Goal: Task Accomplishment & Management: Manage account settings

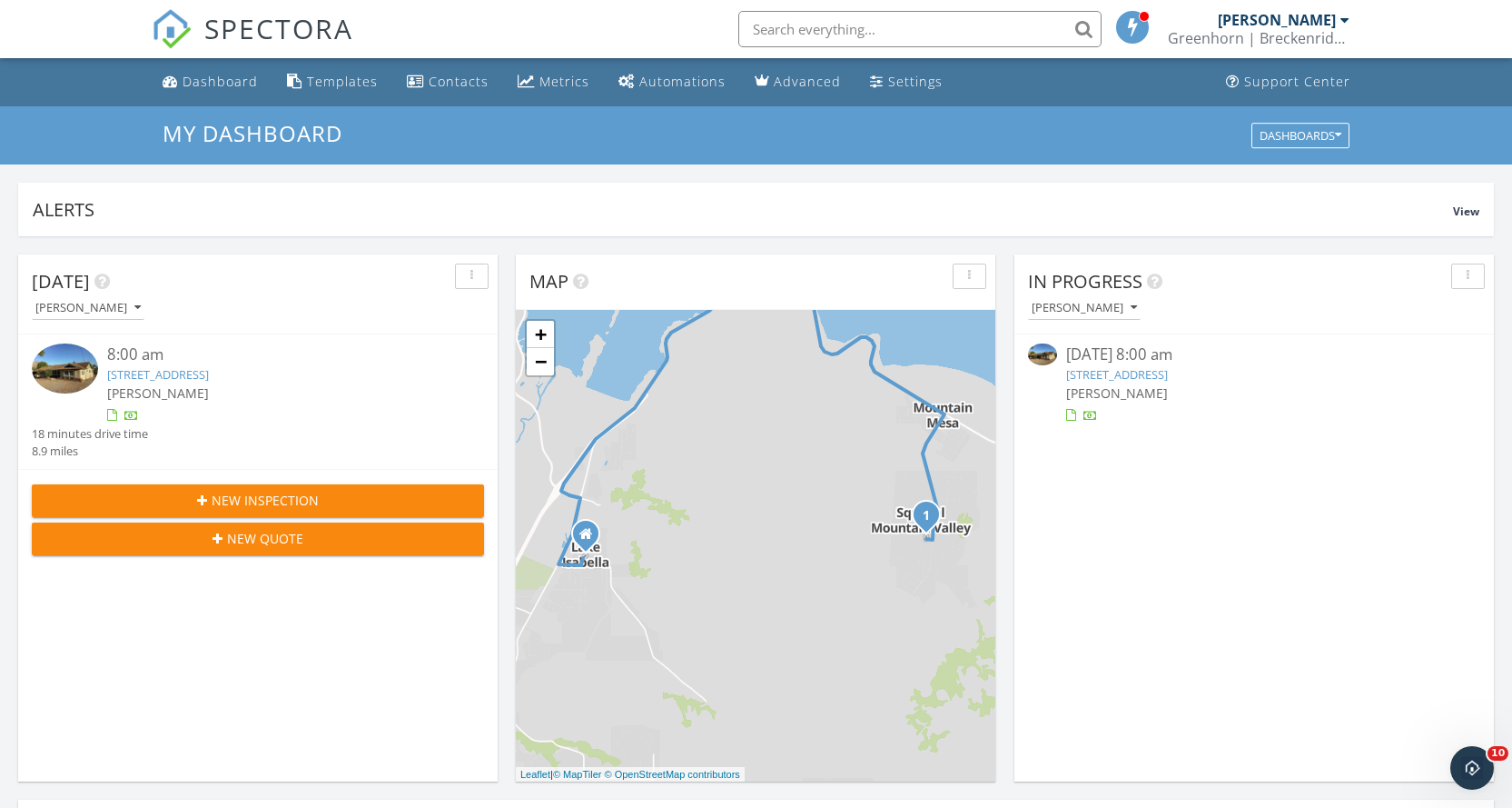
click at [205, 375] on link "6353 Juniper Rd, Lake Isabella, CA 93240" at bounding box center [157, 375] width 102 height 17
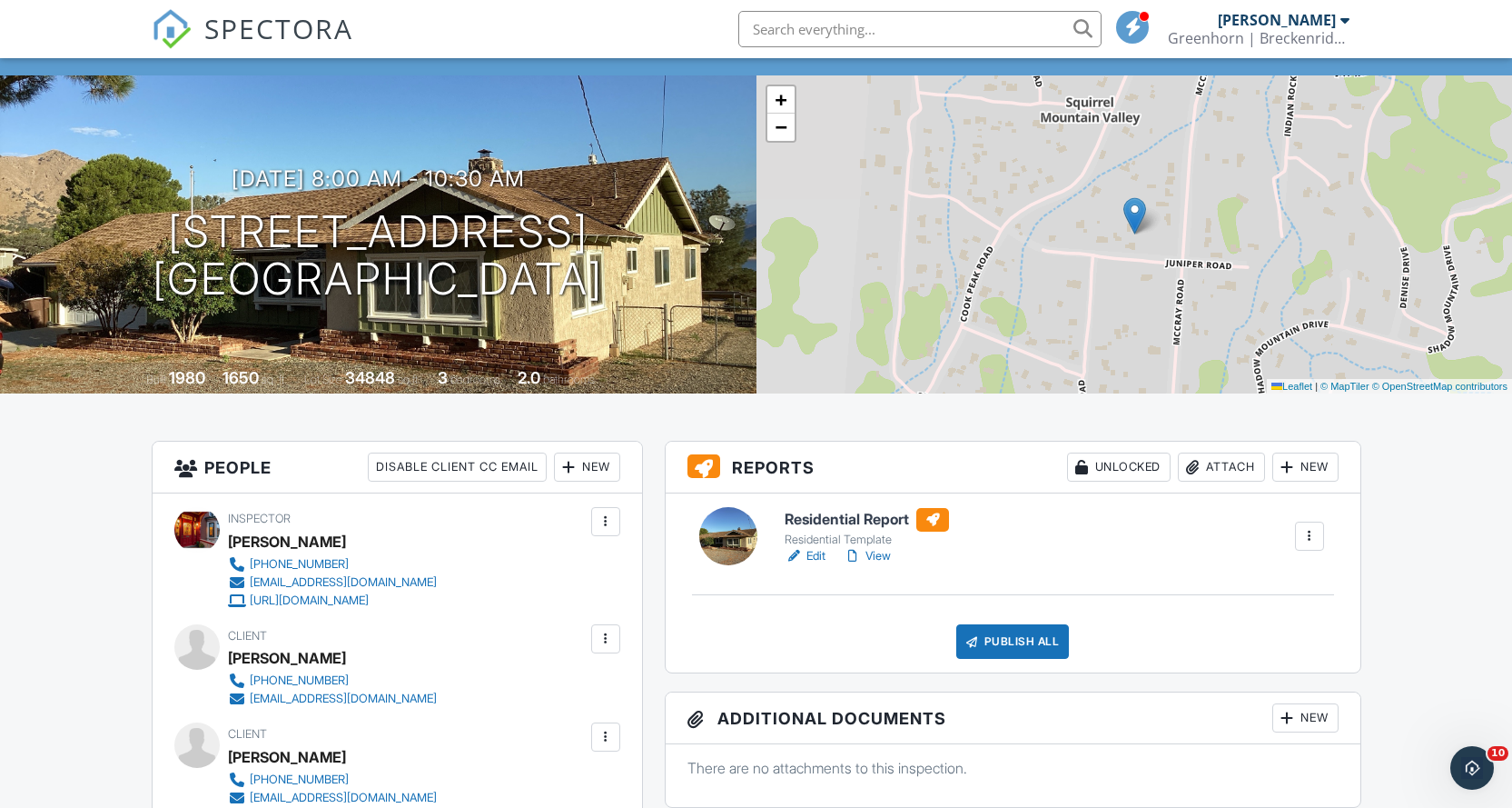
scroll to position [90, 0]
click at [871, 556] on link "View" at bounding box center [867, 556] width 48 height 18
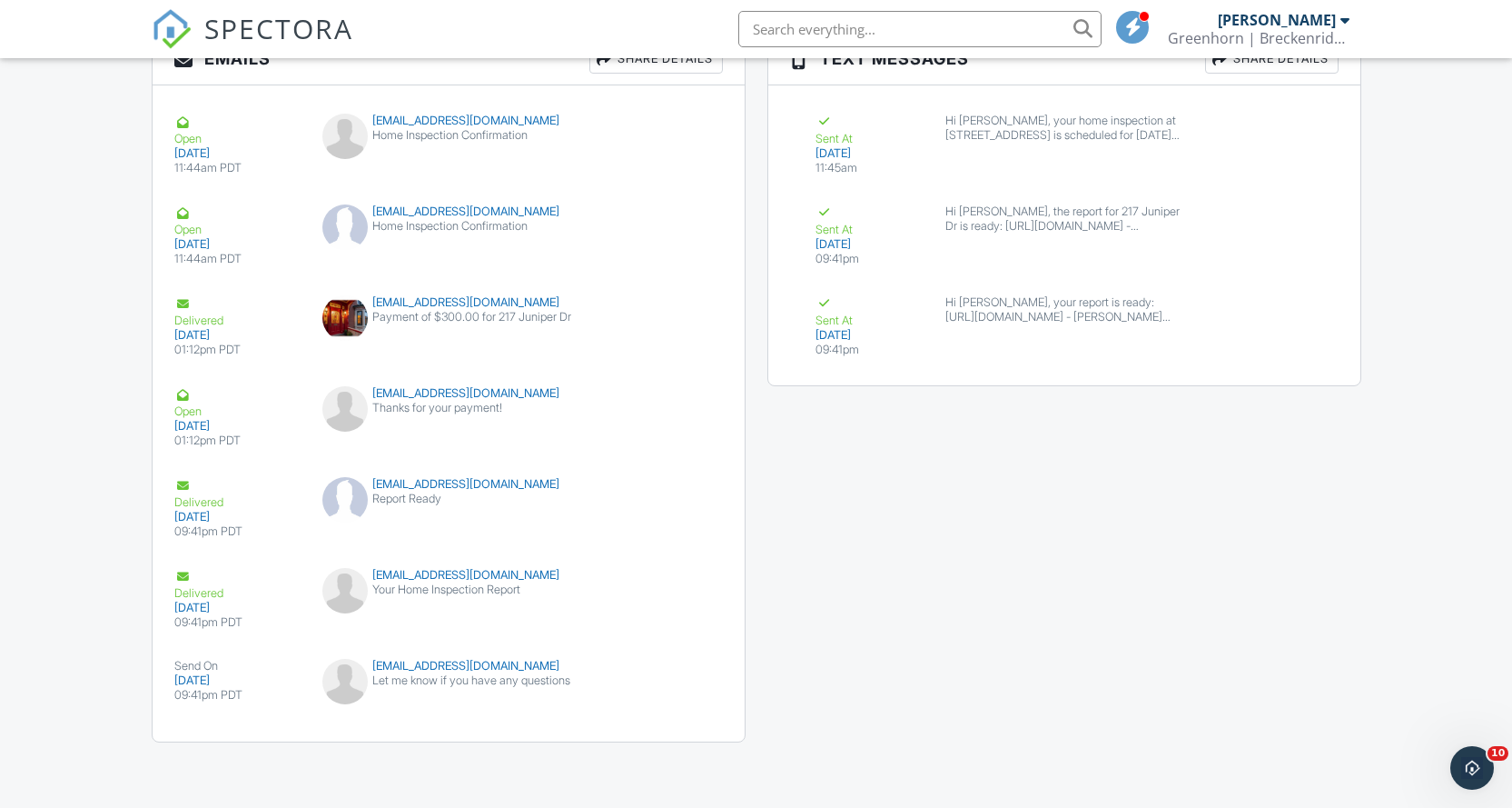
scroll to position [2121, 0]
